Goal: Information Seeking & Learning: Learn about a topic

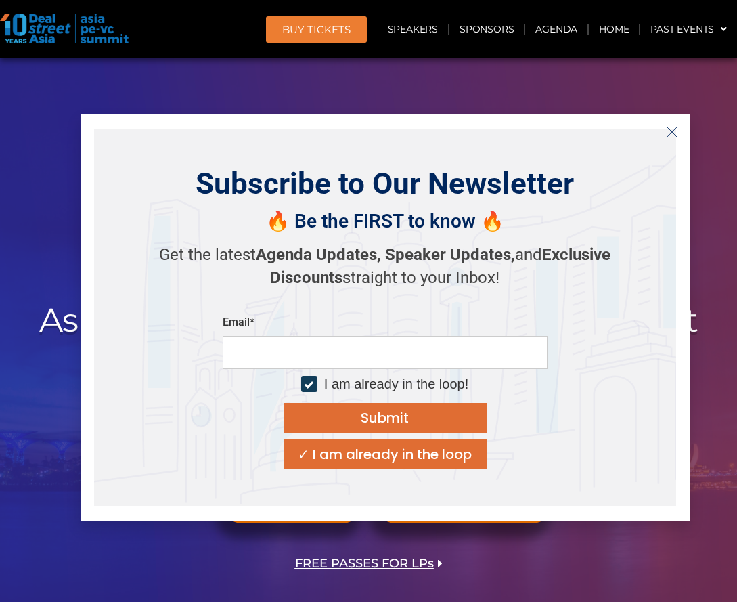
click at [666, 131] on icon "Close" at bounding box center [672, 132] width 12 height 12
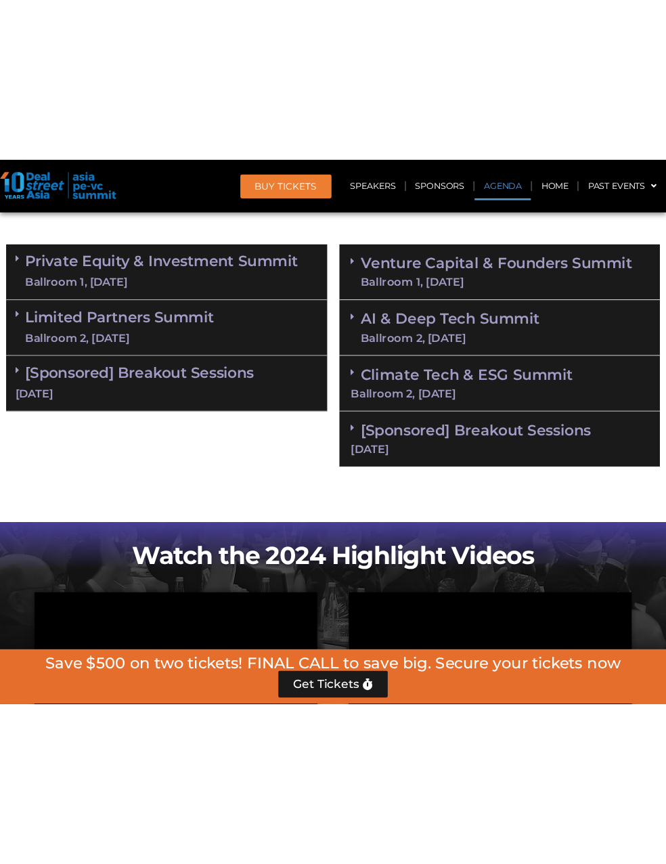
scroll to position [880, 0]
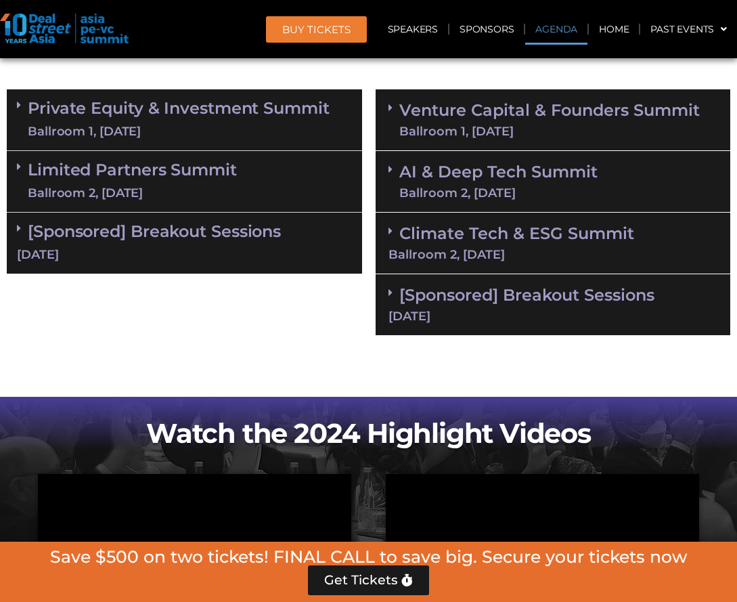
click at [183, 115] on link "Private Equity & Investment Summit Ballroom 1, [DATE]" at bounding box center [179, 120] width 302 height 41
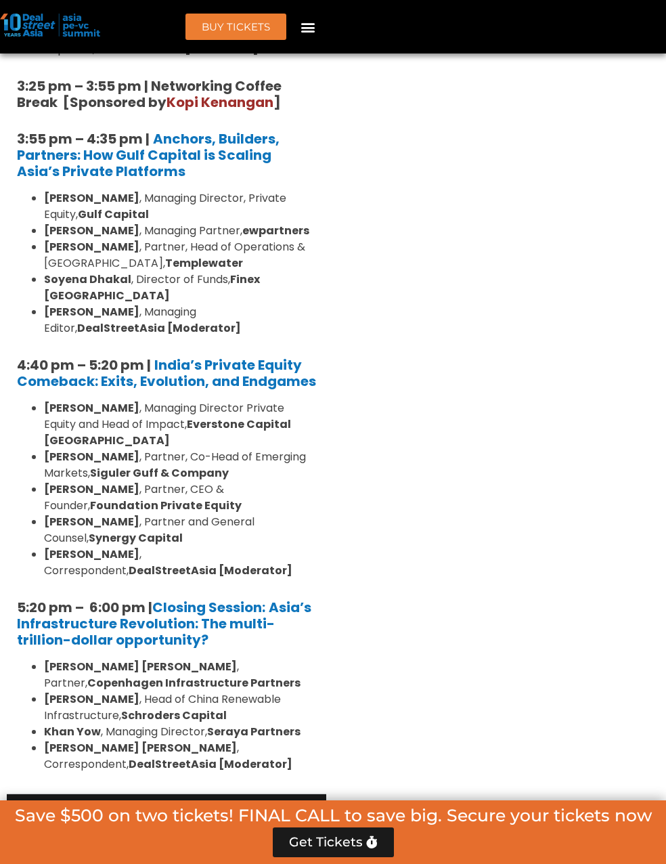
scroll to position [2776, 0]
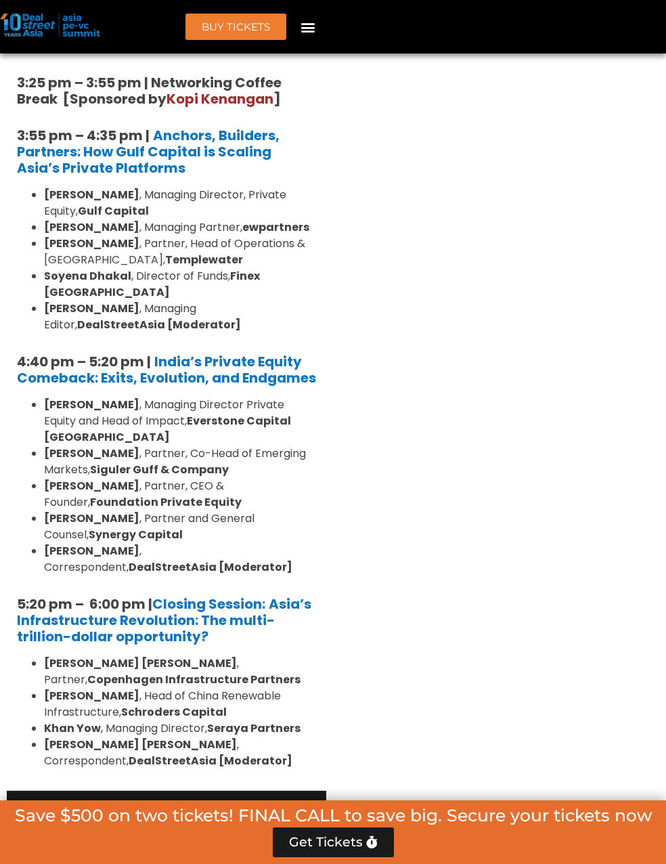
click at [184, 601] on div "Ballroom 2, [DATE]" at bounding box center [132, 833] width 209 height 17
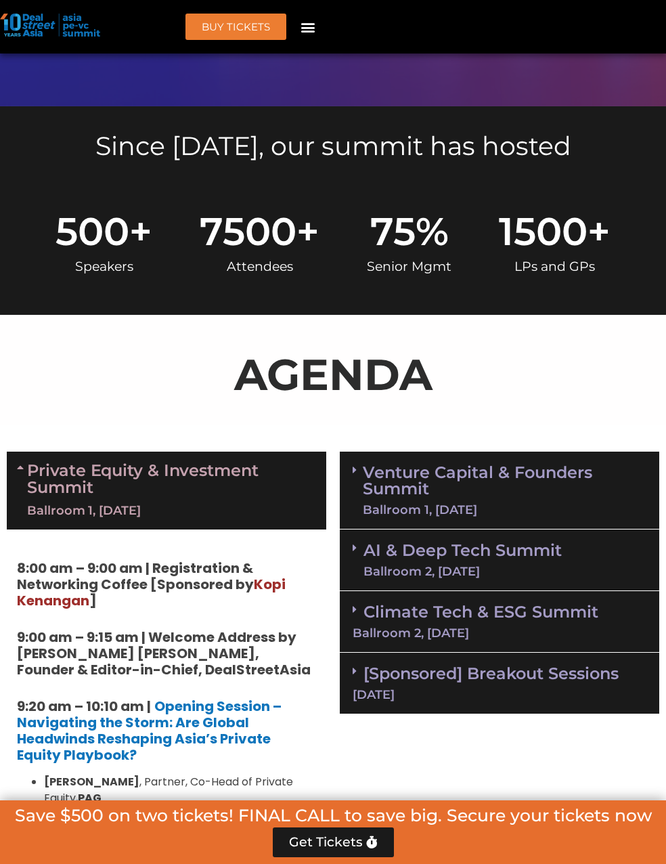
scroll to position [745, 0]
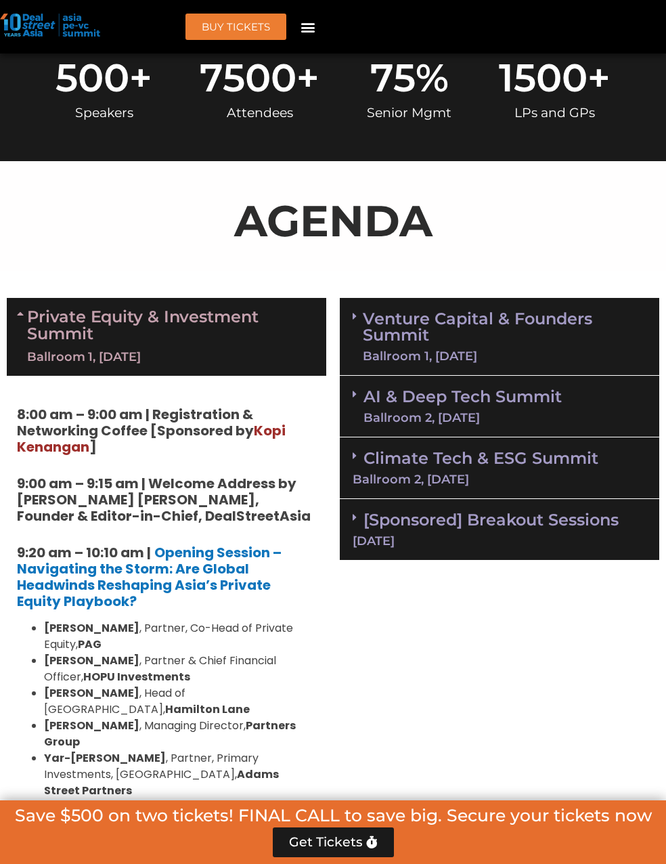
click at [462, 458] on link "Climate Tech & ESG Summit Ballroom 2, [DATE]" at bounding box center [500, 466] width 294 height 37
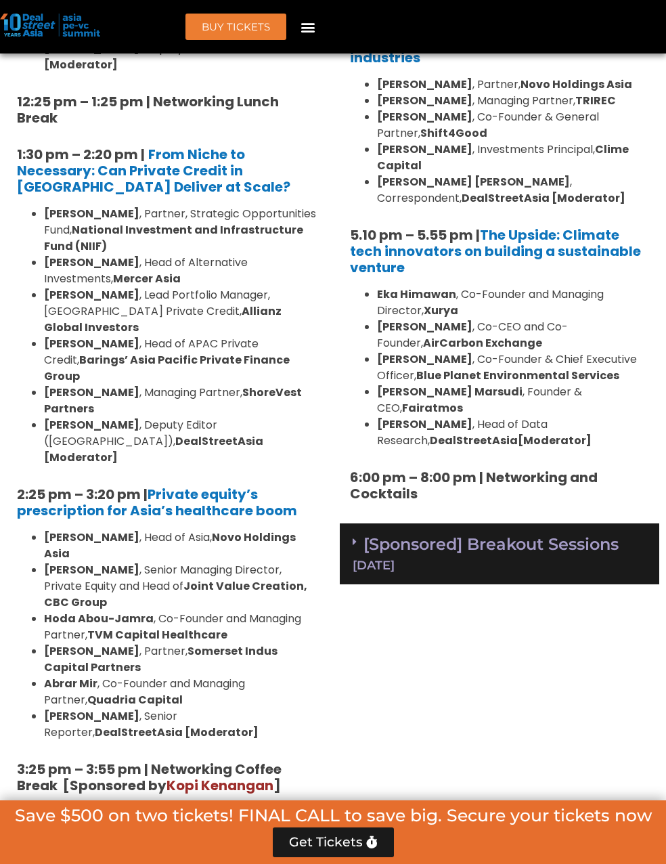
scroll to position [2099, 0]
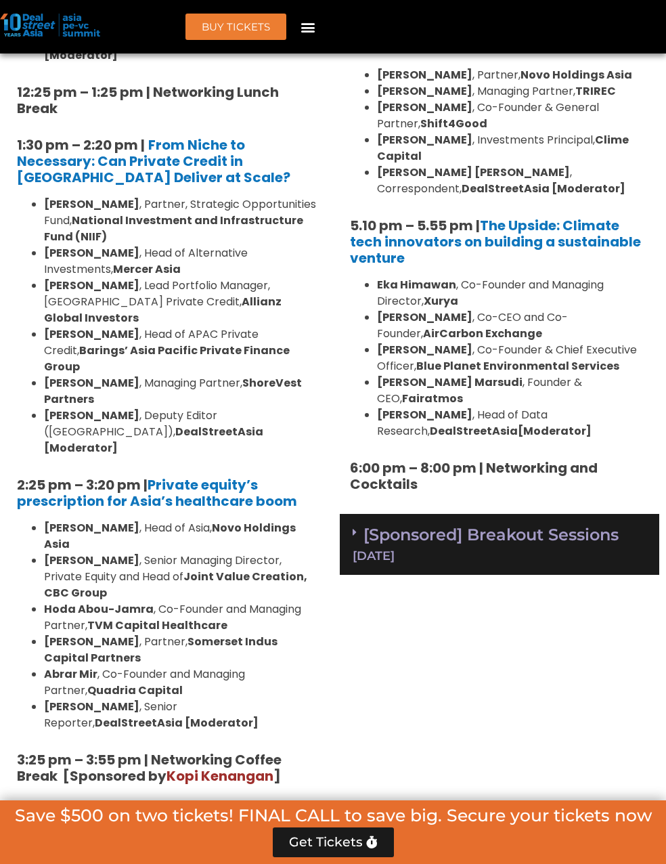
click at [450, 514] on div "[Sponsored] Breakout Sessions [DATE]" at bounding box center [500, 545] width 320 height 62
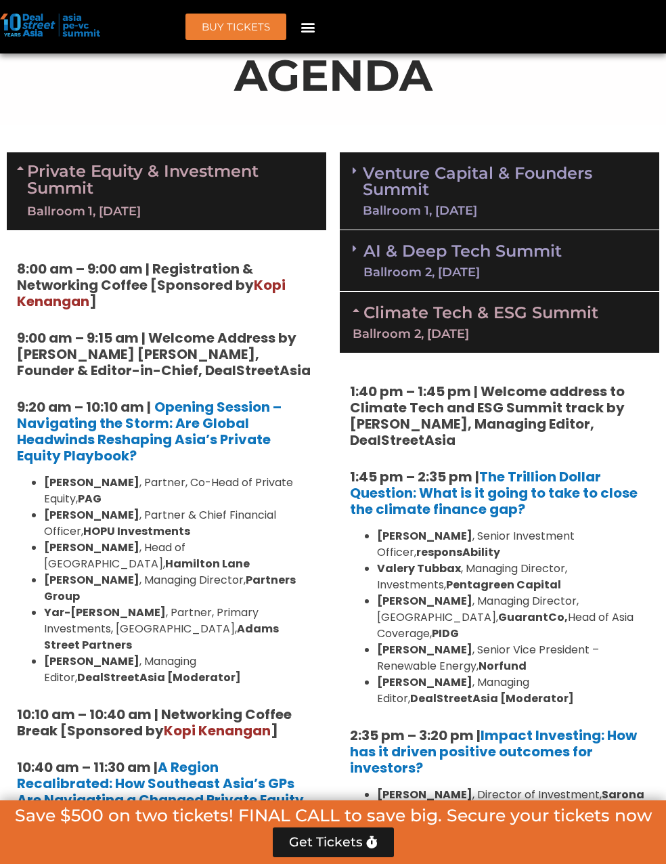
scroll to position [813, 0]
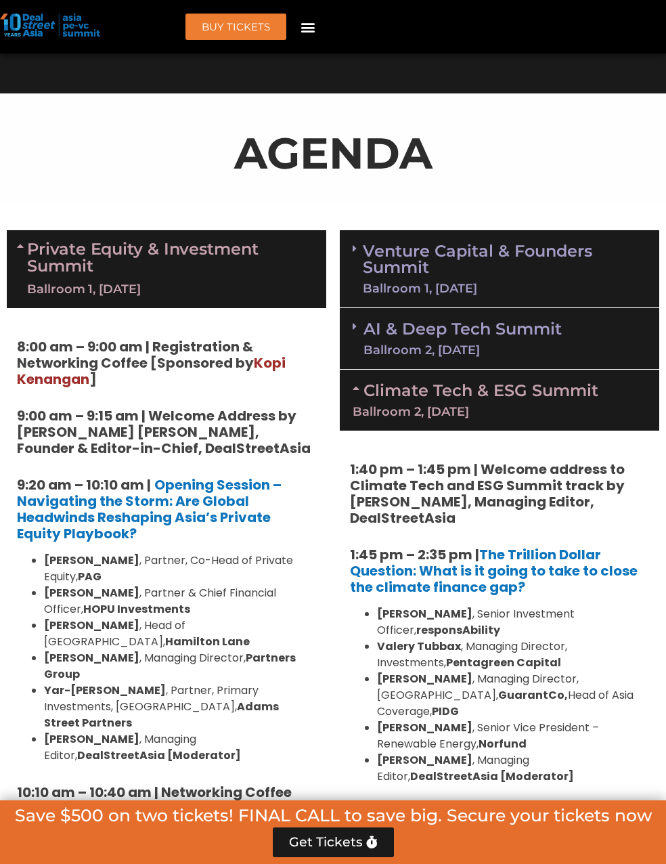
click at [471, 345] on div "Ballroom 2, [DATE]" at bounding box center [463, 350] width 198 height 12
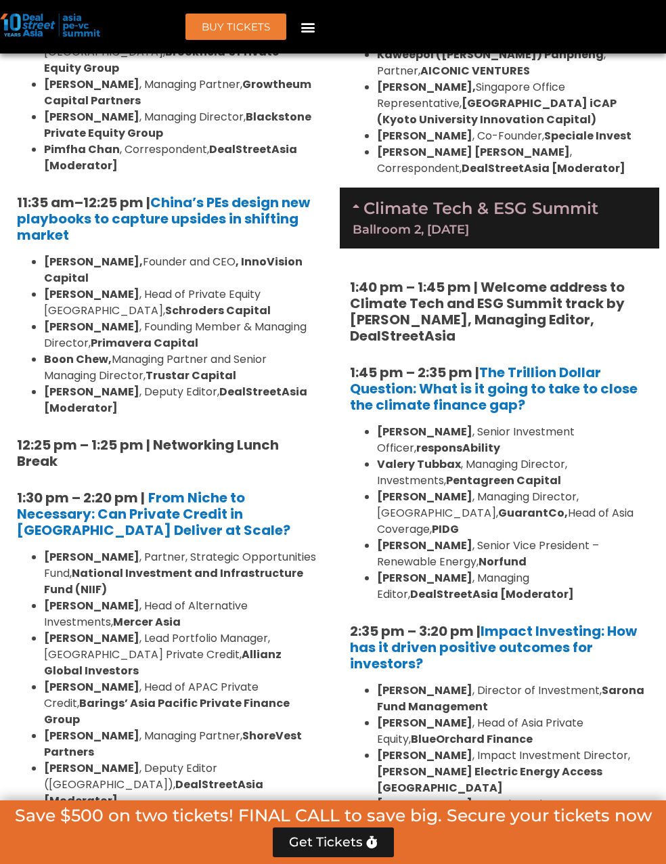
scroll to position [1693, 0]
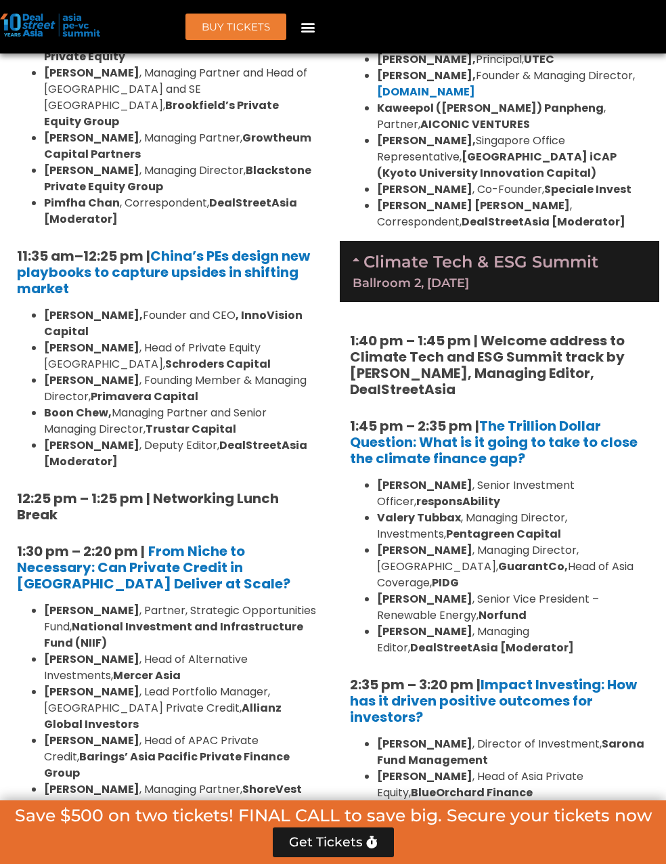
click at [188, 489] on strong "12:25 pm – 1:25 pm | Networking Lunch Break" at bounding box center [148, 506] width 262 height 35
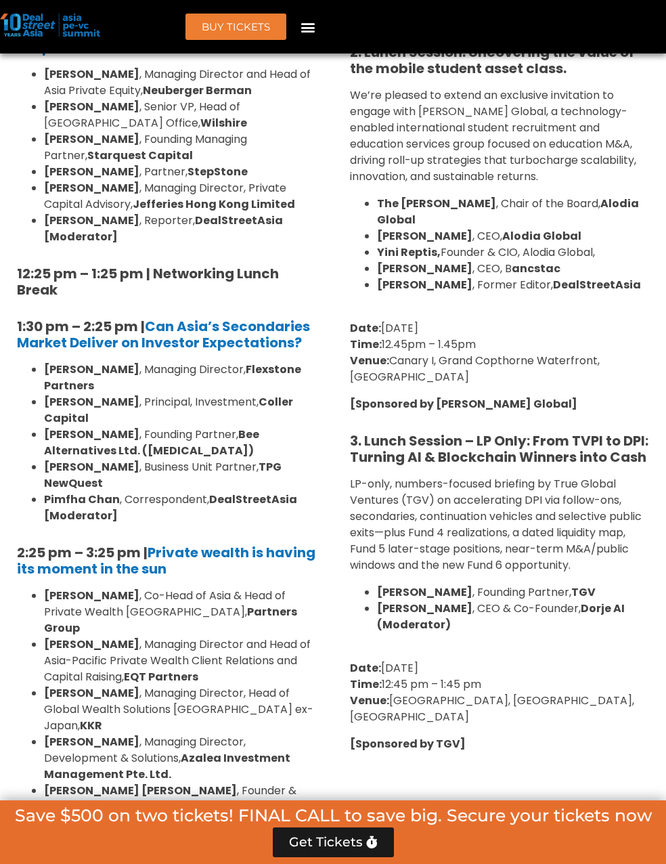
scroll to position [4334, 0]
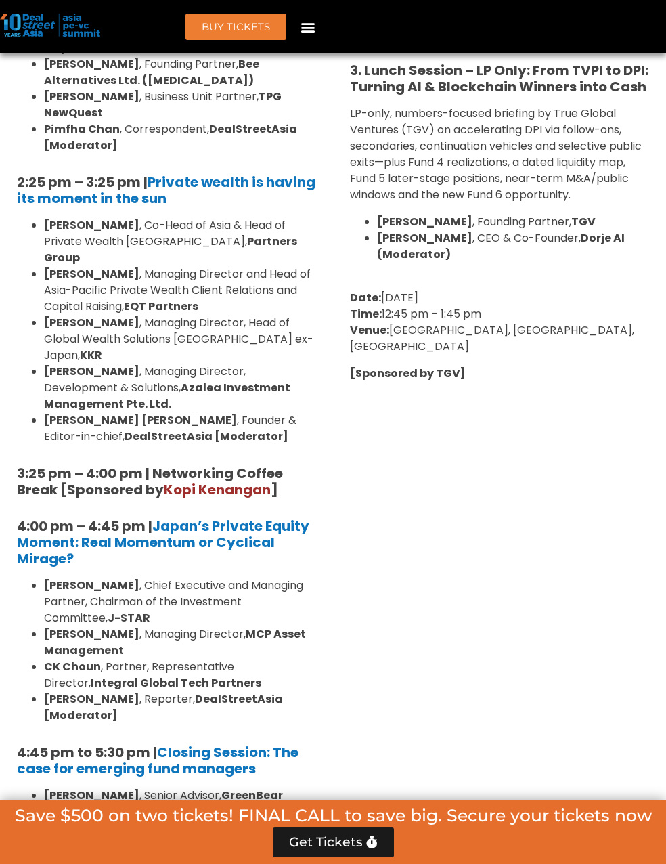
click at [17, 464] on strong "3:25 pm – 4:00 pm | Networking Coffee Break [Sponsored by [PERSON_NAME] ]" at bounding box center [150, 481] width 266 height 35
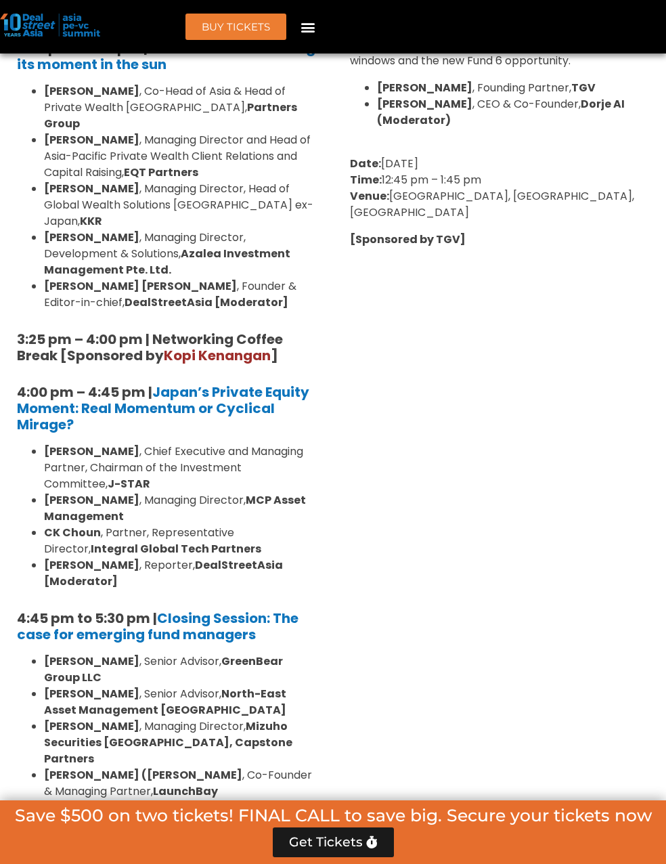
scroll to position [4537, 0]
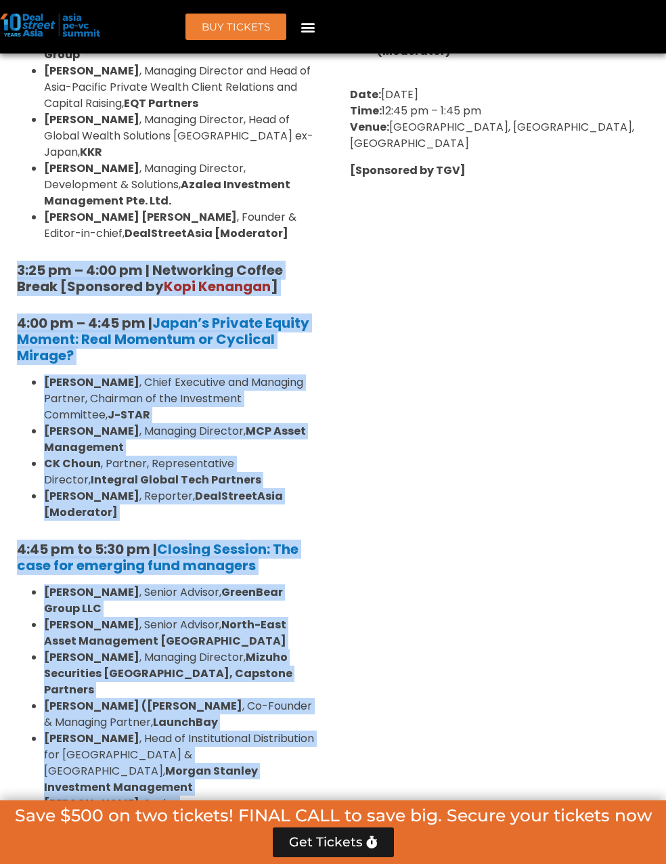
click at [86, 601] on h5 "6:00 pm – 8:00 pm | Networking and Cocktails" at bounding box center [166, 864] width 299 height 33
copy div "5:85 lo – 2:36 ip | Dolorsitam Consec Adipi [Elitseddo ei Temp Incididu ] 2:60 …"
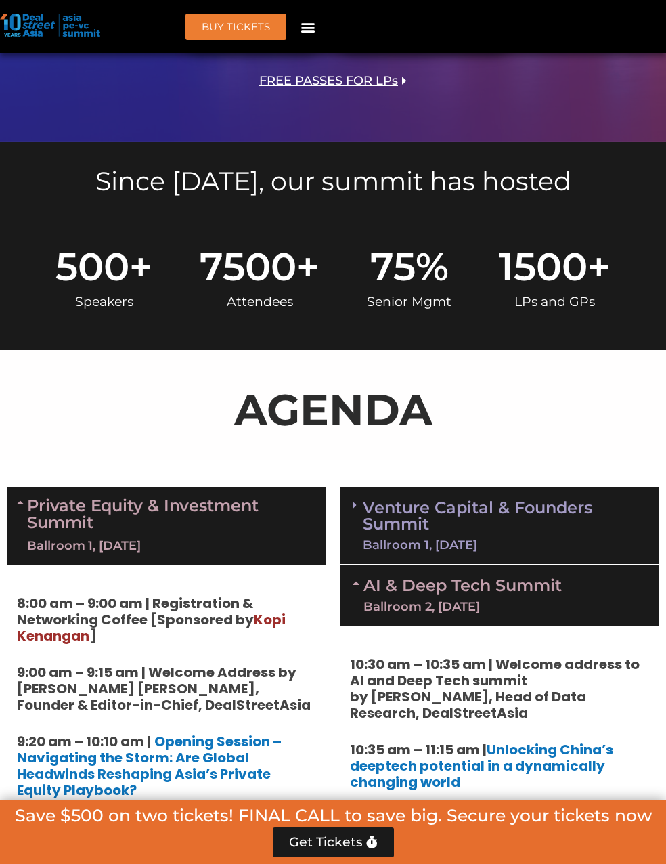
scroll to position [406, 0]
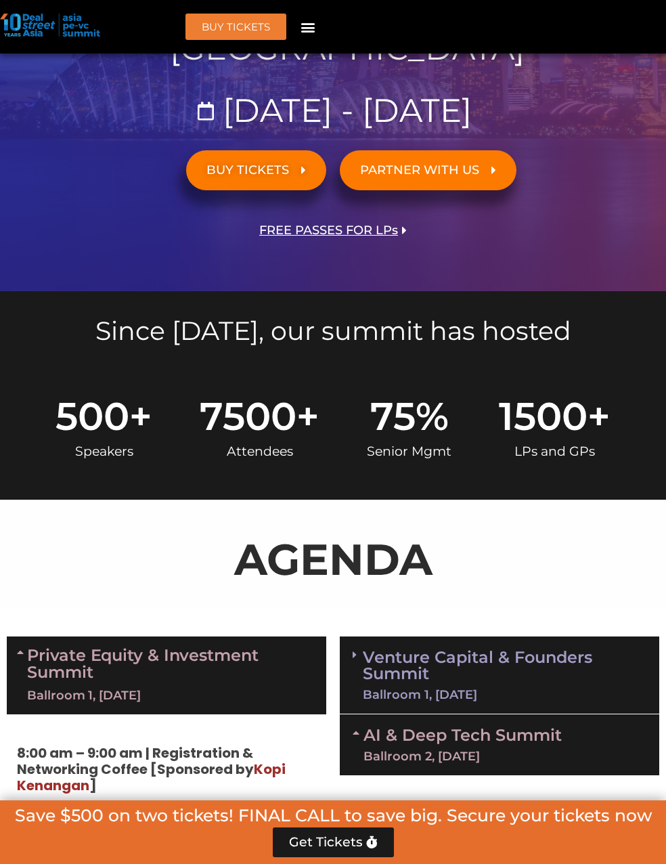
click at [392, 601] on link "Venture Capital & Founders​ Summit Ballroom 1, [DATE]" at bounding box center [505, 674] width 284 height 51
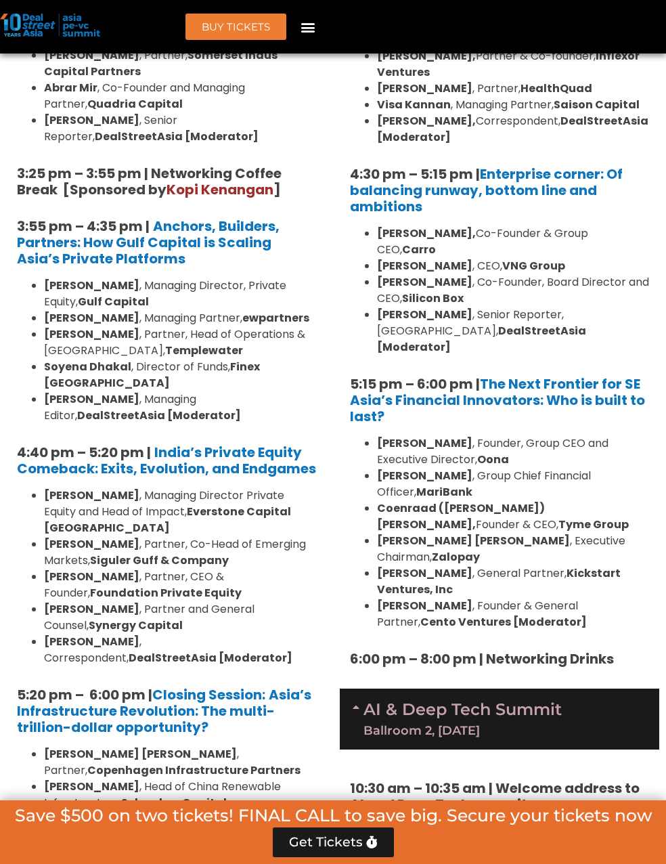
scroll to position [2709, 0]
